Goal: Check status: Check status

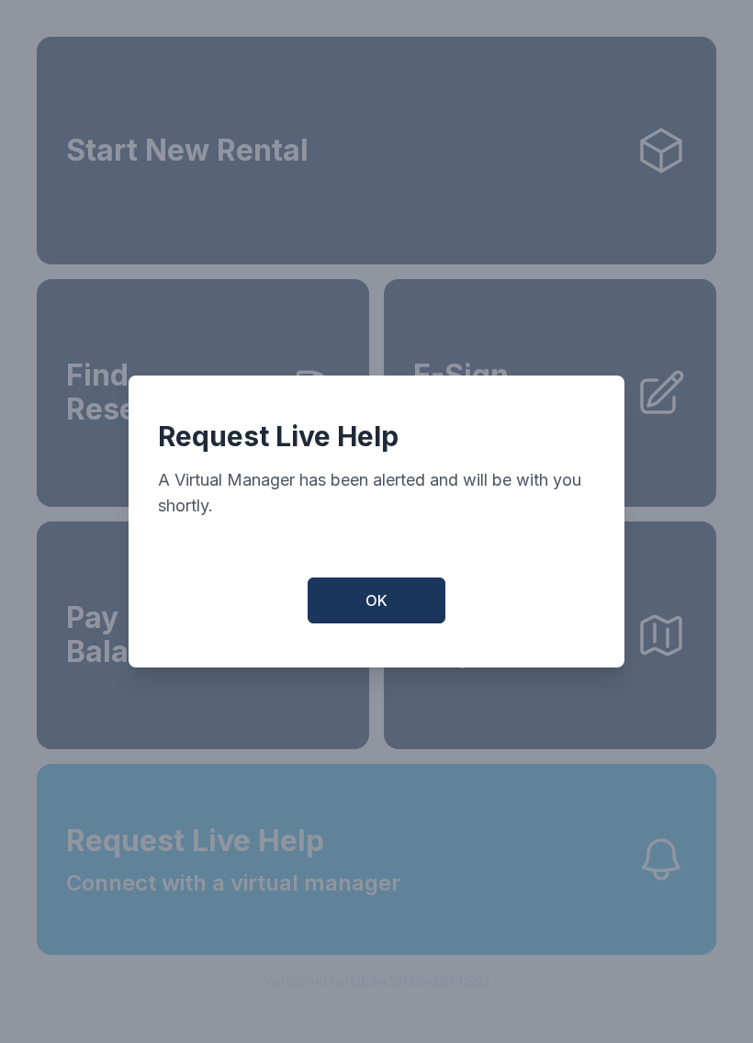
click at [378, 596] on button "OK" at bounding box center [377, 601] width 138 height 46
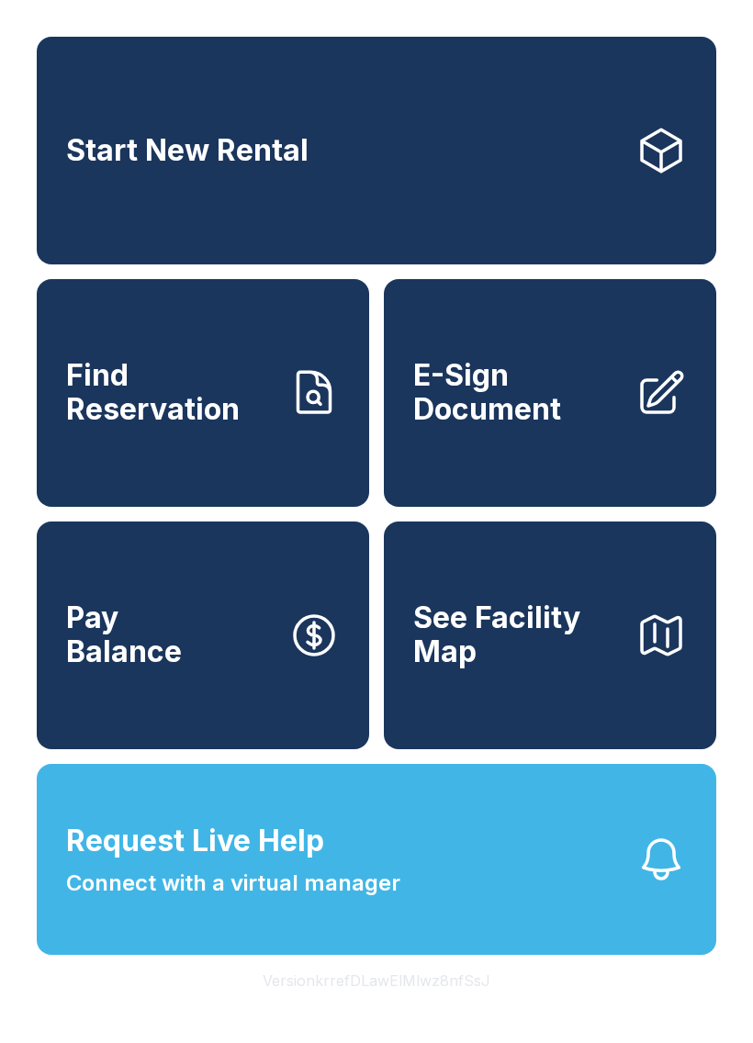
click at [305, 469] on link "Find Reservation" at bounding box center [203, 393] width 332 height 228
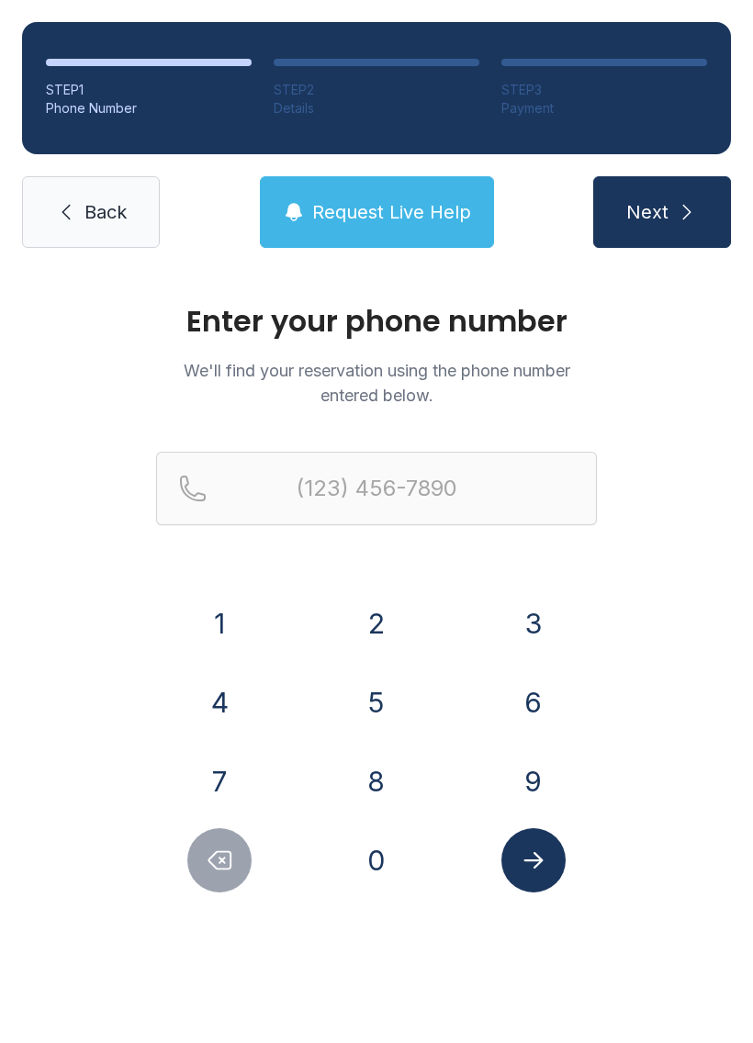
click at [557, 787] on button "9" at bounding box center [533, 781] width 64 height 64
click at [225, 634] on button "1" at bounding box center [219, 623] width 64 height 64
click at [534, 775] on button "9" at bounding box center [533, 781] width 64 height 64
click at [247, 777] on button "7" at bounding box center [219, 781] width 64 height 64
click at [401, 623] on button "2" at bounding box center [376, 623] width 64 height 64
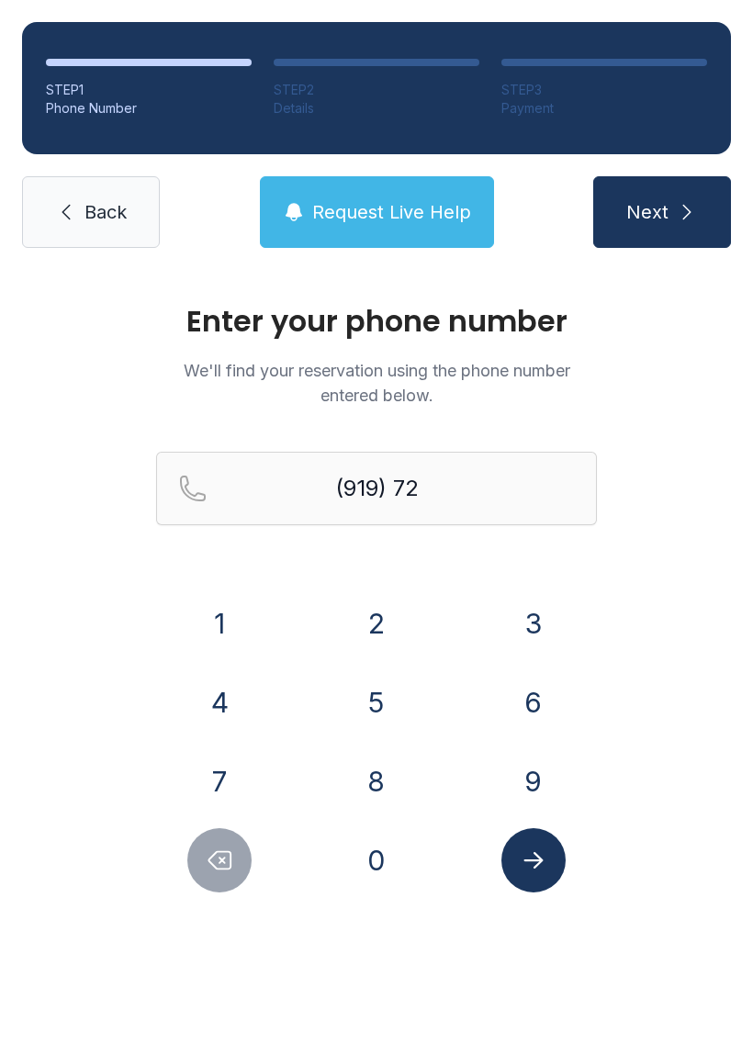
click at [230, 690] on button "4" at bounding box center [219, 702] width 64 height 64
click at [216, 776] on button "7" at bounding box center [219, 781] width 64 height 64
click at [218, 701] on button "4" at bounding box center [219, 702] width 64 height 64
click at [389, 621] on button "2" at bounding box center [376, 623] width 64 height 64
click at [530, 687] on button "6" at bounding box center [533, 702] width 64 height 64
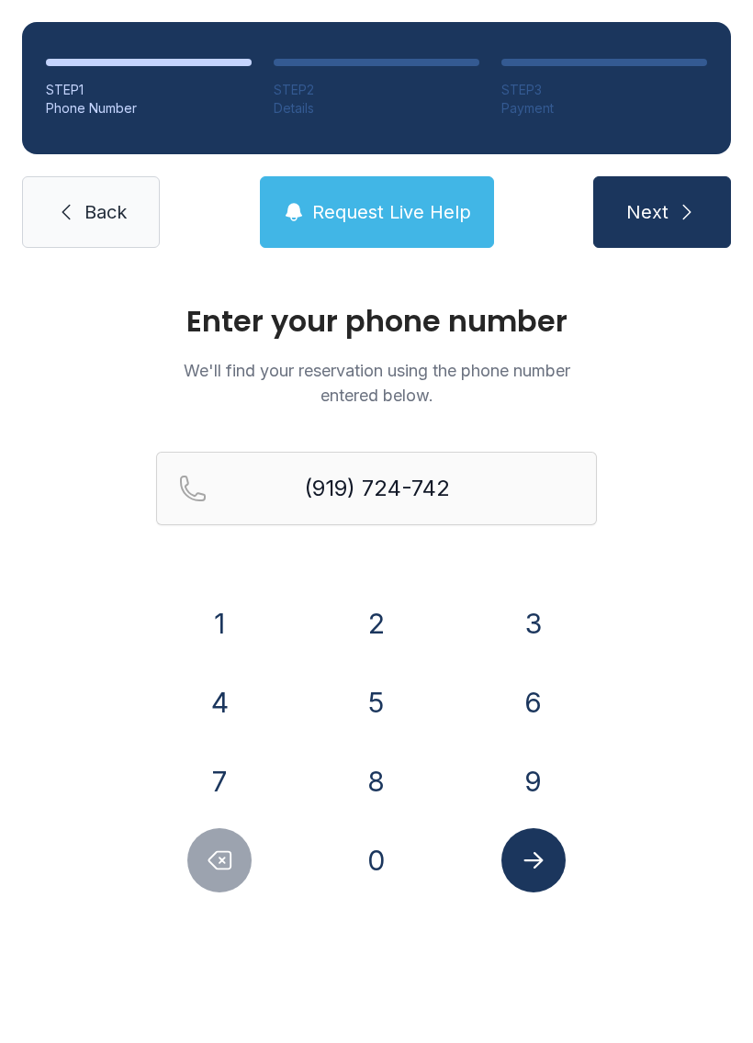
type input "[PHONE_NUMBER]"
click at [529, 846] on button "Submit lookup form" at bounding box center [533, 860] width 64 height 64
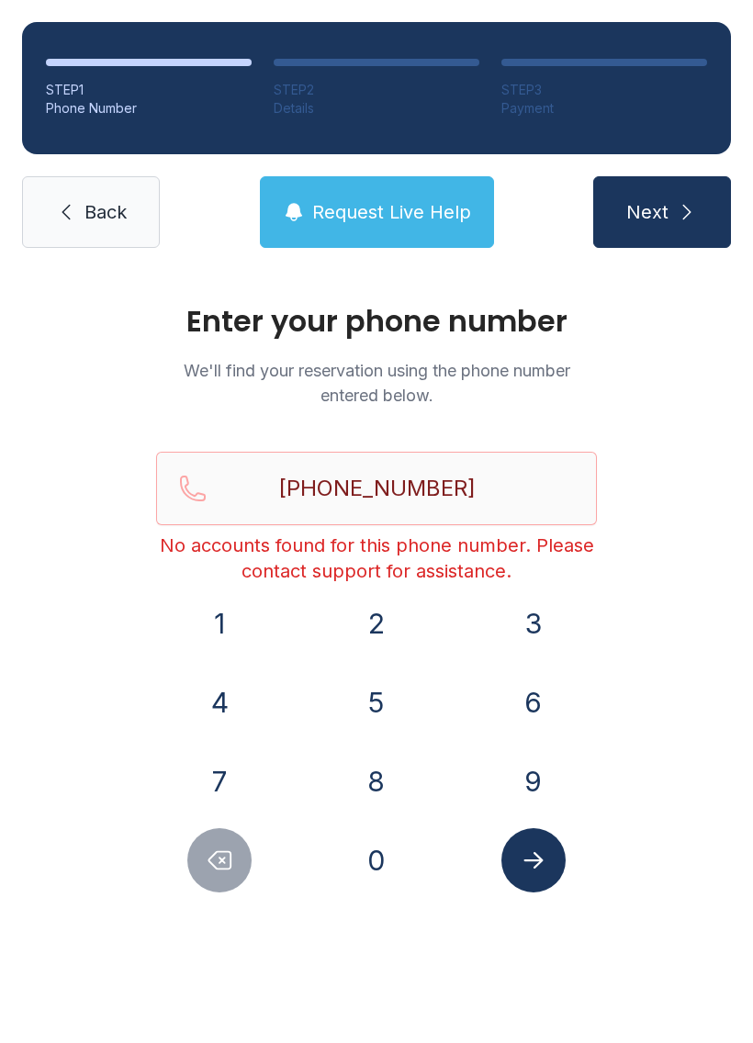
click at [411, 218] on span "Request Live Help" at bounding box center [391, 212] width 159 height 26
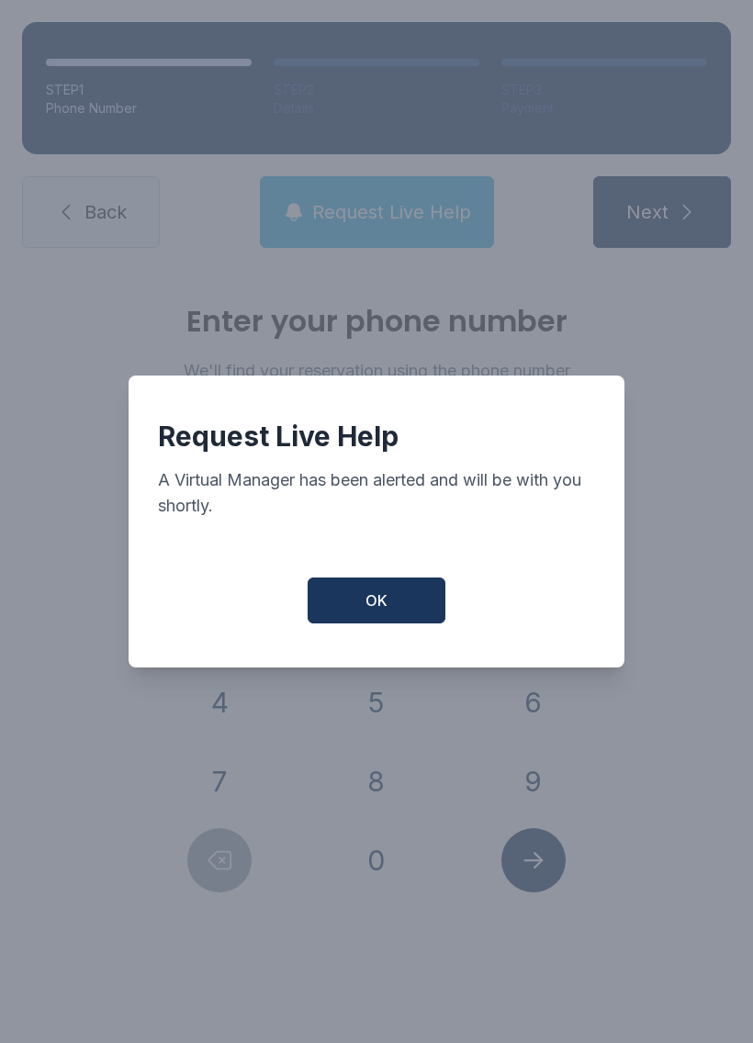
click at [385, 612] on span "OK" at bounding box center [377, 601] width 22 height 22
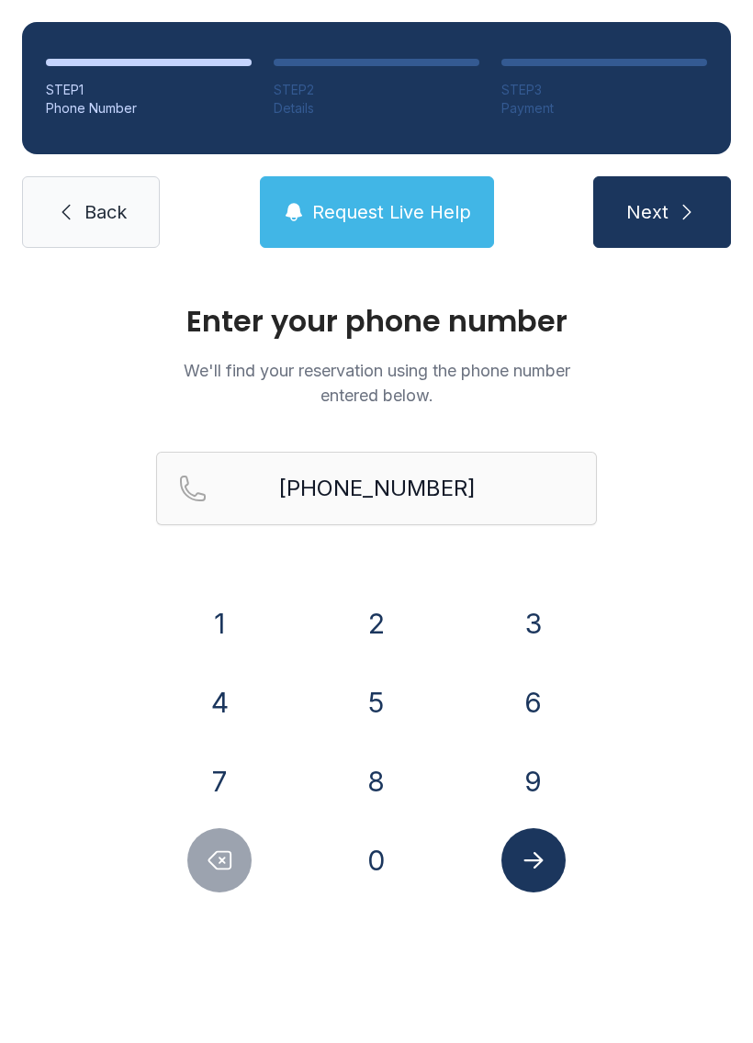
click at [684, 209] on icon "submit" at bounding box center [687, 212] width 22 height 22
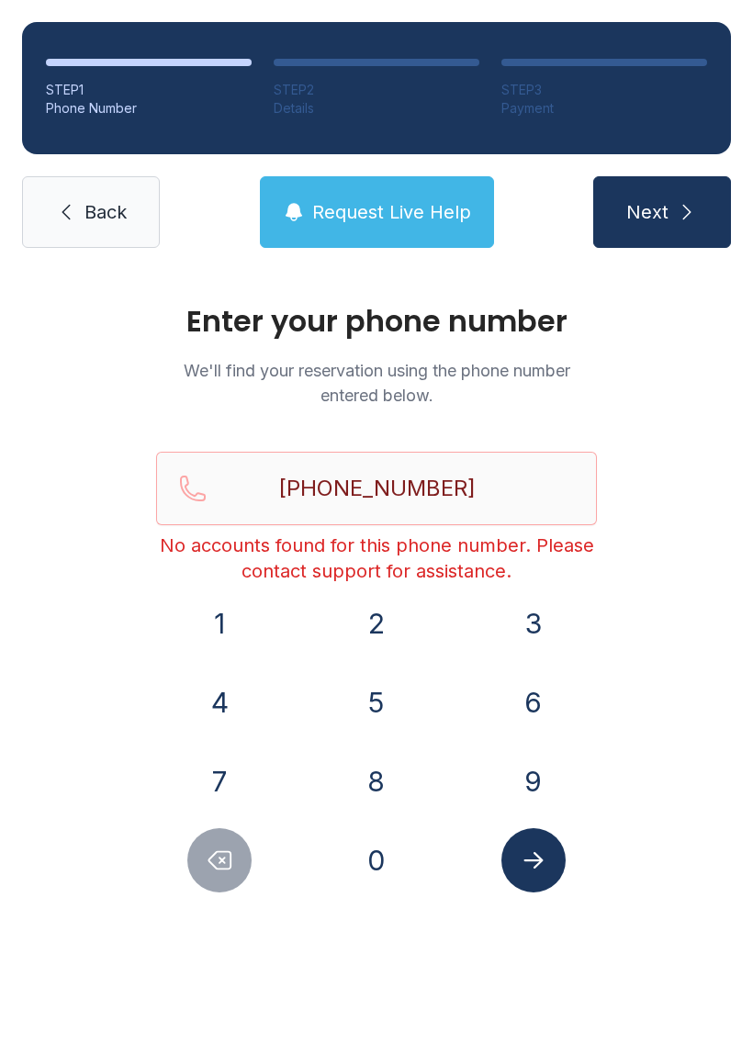
click at [557, 865] on button "Submit lookup form" at bounding box center [533, 860] width 64 height 64
click at [667, 203] on span "Next" at bounding box center [647, 212] width 42 height 26
click at [427, 204] on span "Request Live Help" at bounding box center [391, 212] width 159 height 26
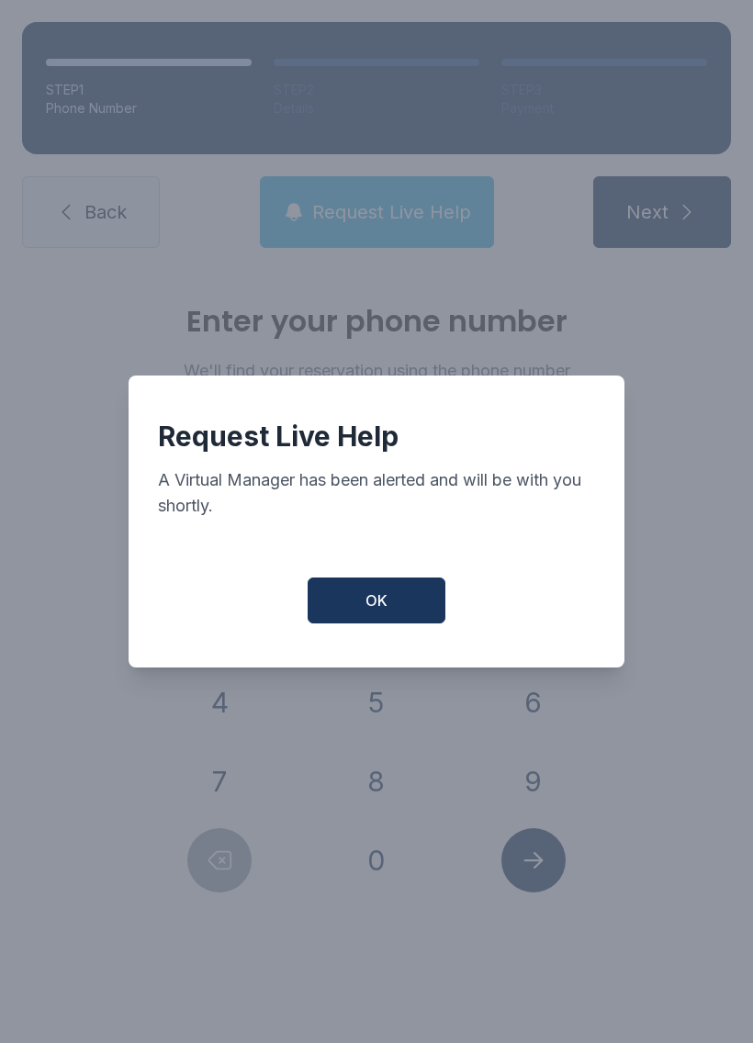
click at [416, 612] on button "OK" at bounding box center [377, 601] width 138 height 46
